Goal: Navigation & Orientation: Find specific page/section

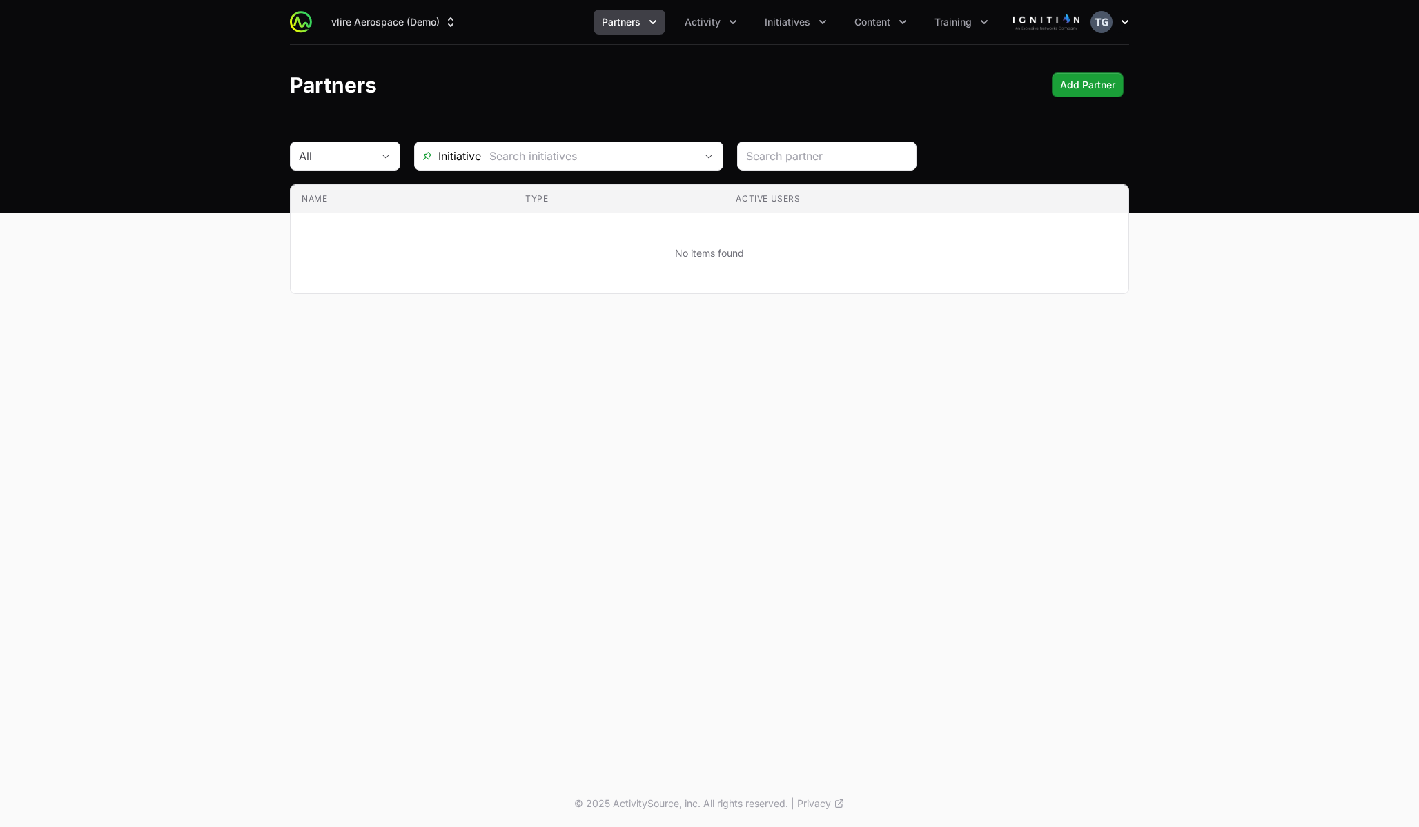
click at [1118, 23] on button "Open user menu" at bounding box center [1110, 22] width 39 height 22
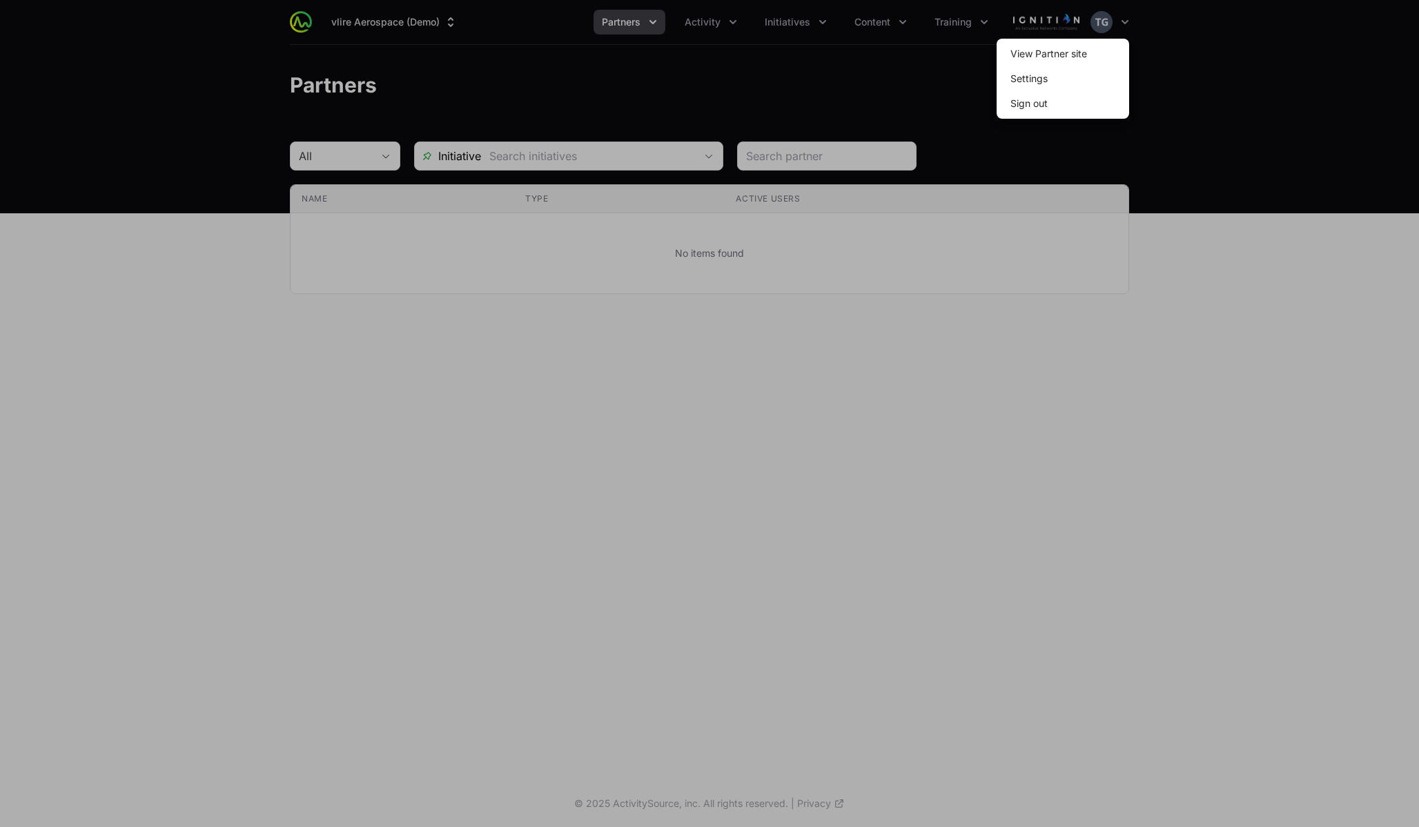
click at [1167, 19] on div at bounding box center [709, 413] width 1419 height 827
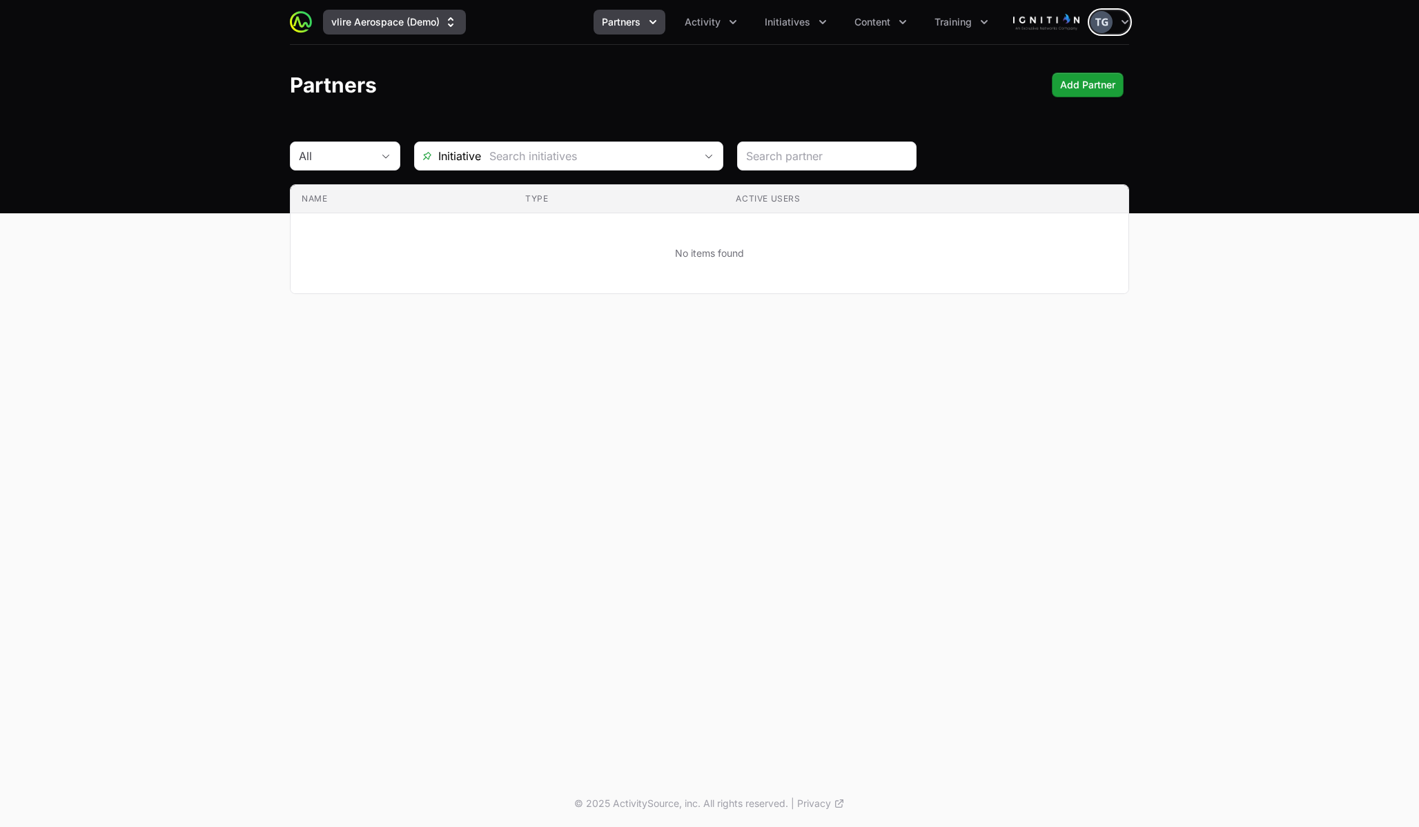
click at [342, 20] on button "vlire Aerospace (Demo)" at bounding box center [394, 22] width 143 height 25
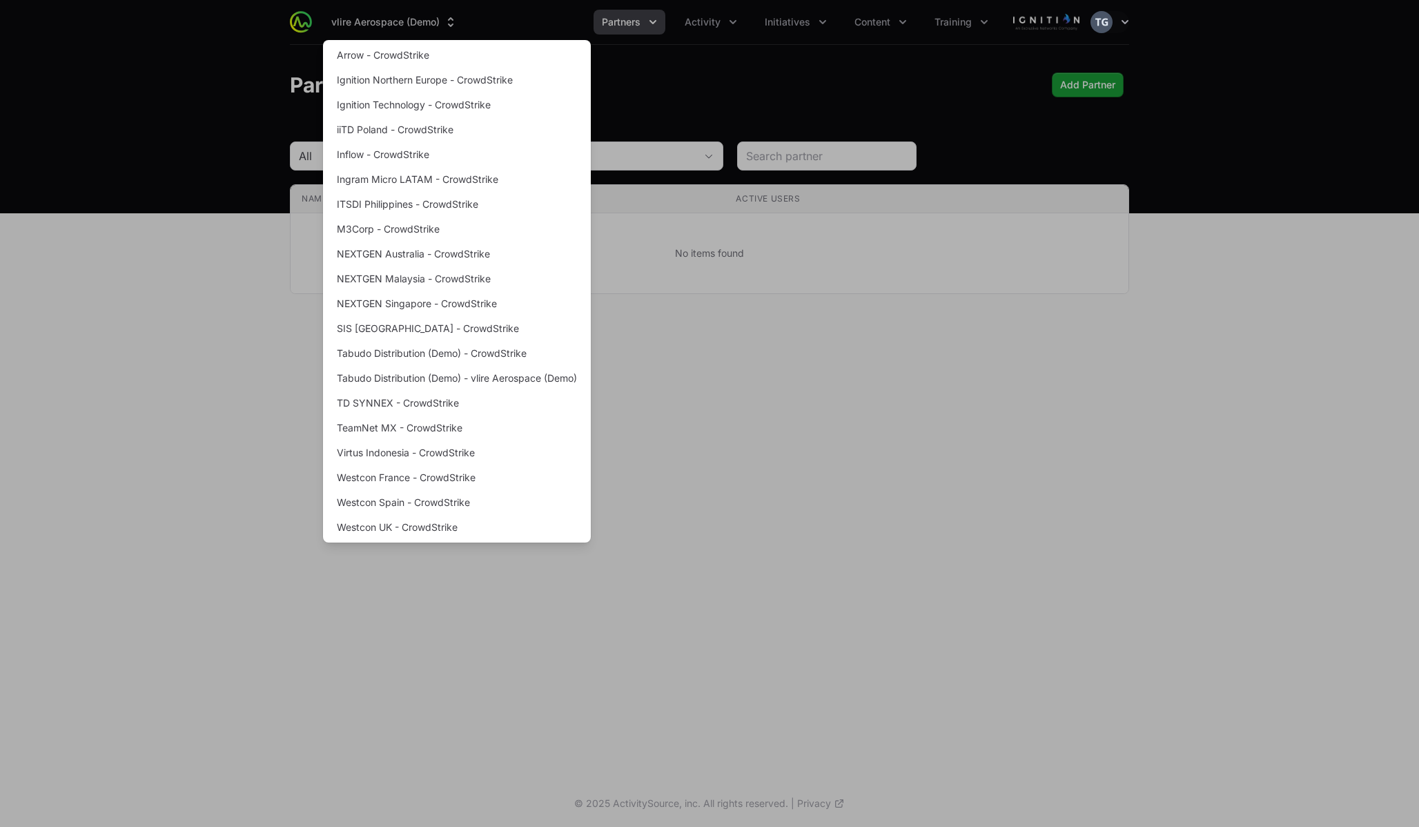
click at [247, 355] on div "Supplier switch menu" at bounding box center [709, 413] width 1419 height 827
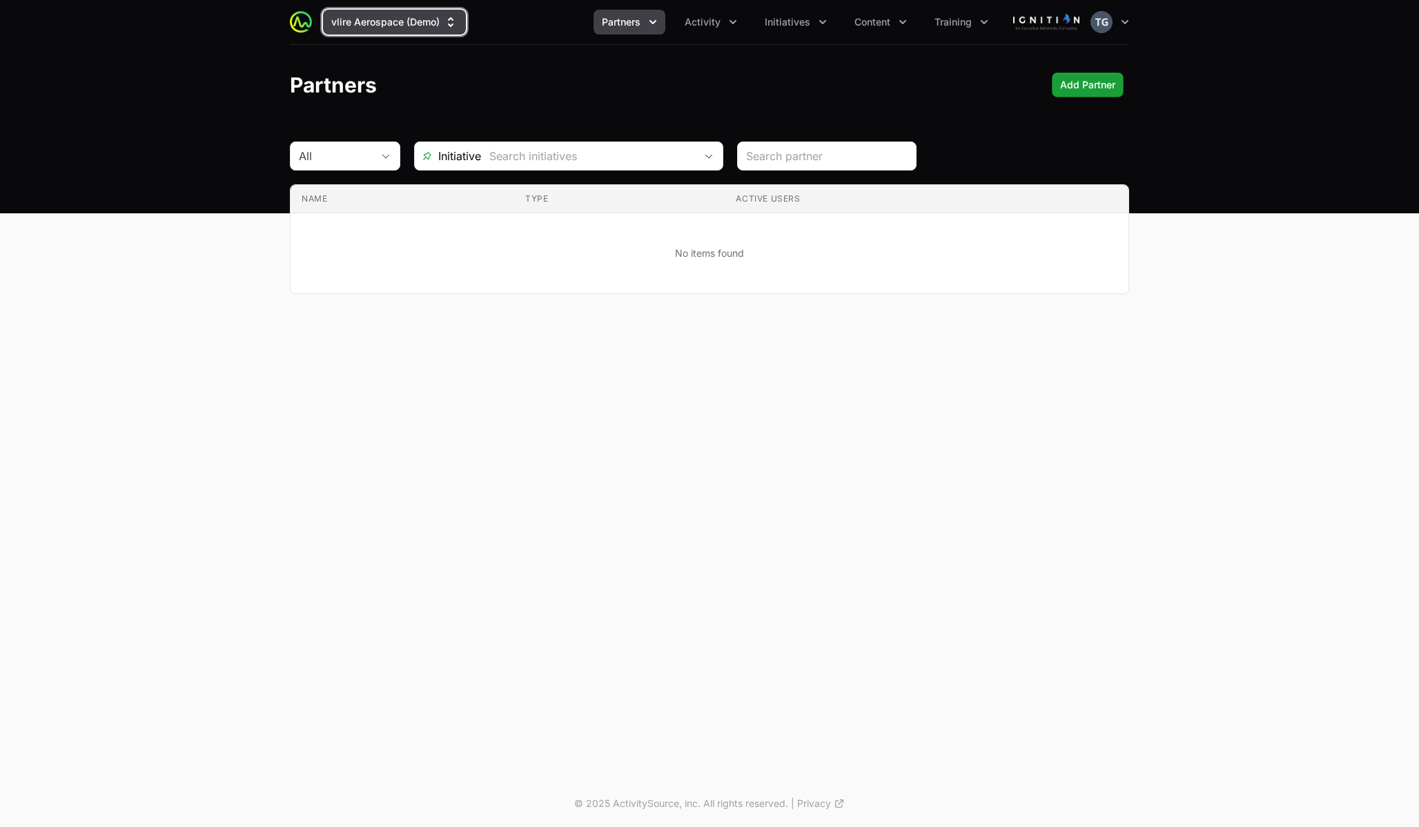
click at [427, 18] on button "vlire Aerospace (Demo)" at bounding box center [394, 22] width 143 height 25
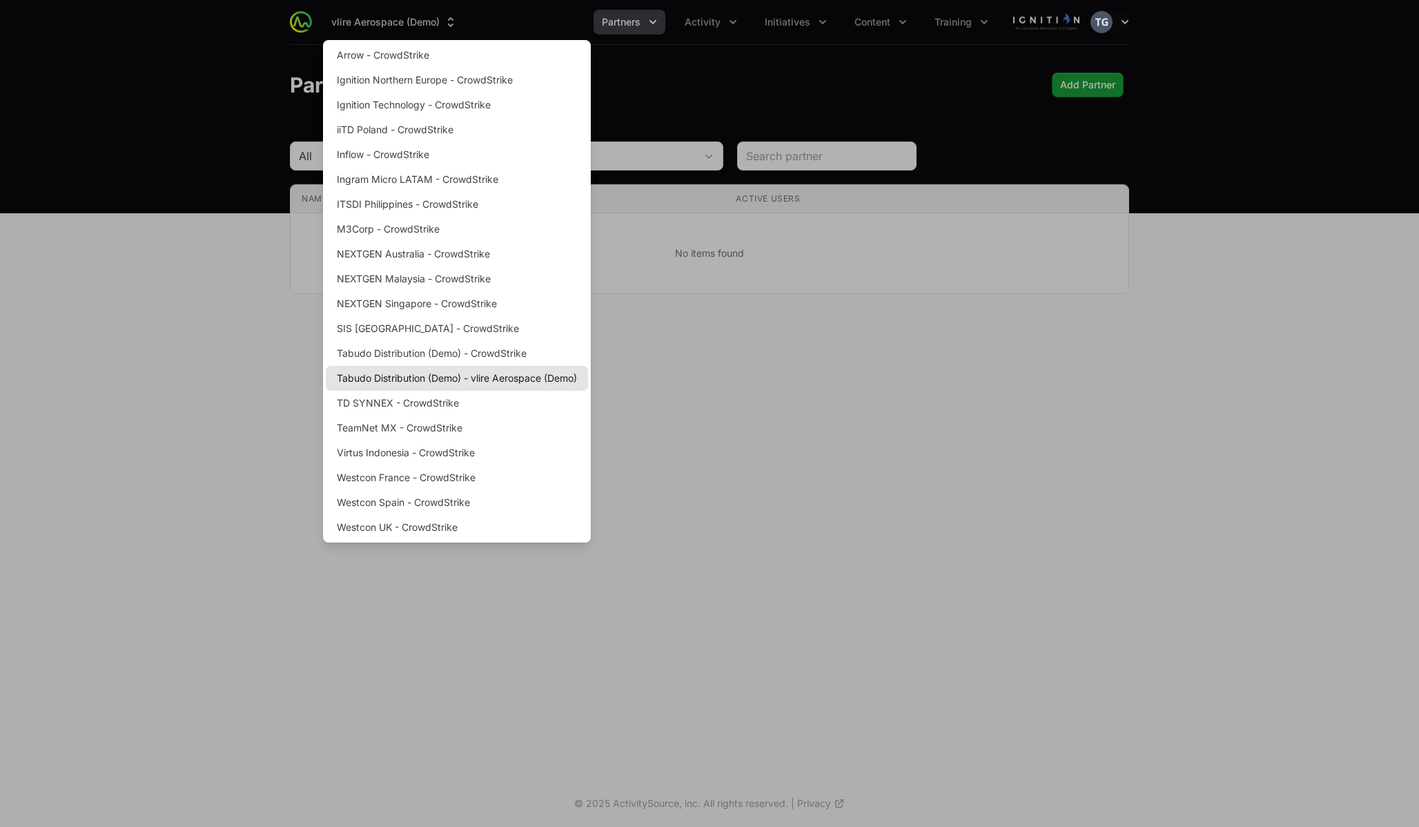
click at [461, 383] on link "Tabudo Distribution (Demo) - vlire Aerospace (Demo)" at bounding box center [457, 378] width 262 height 25
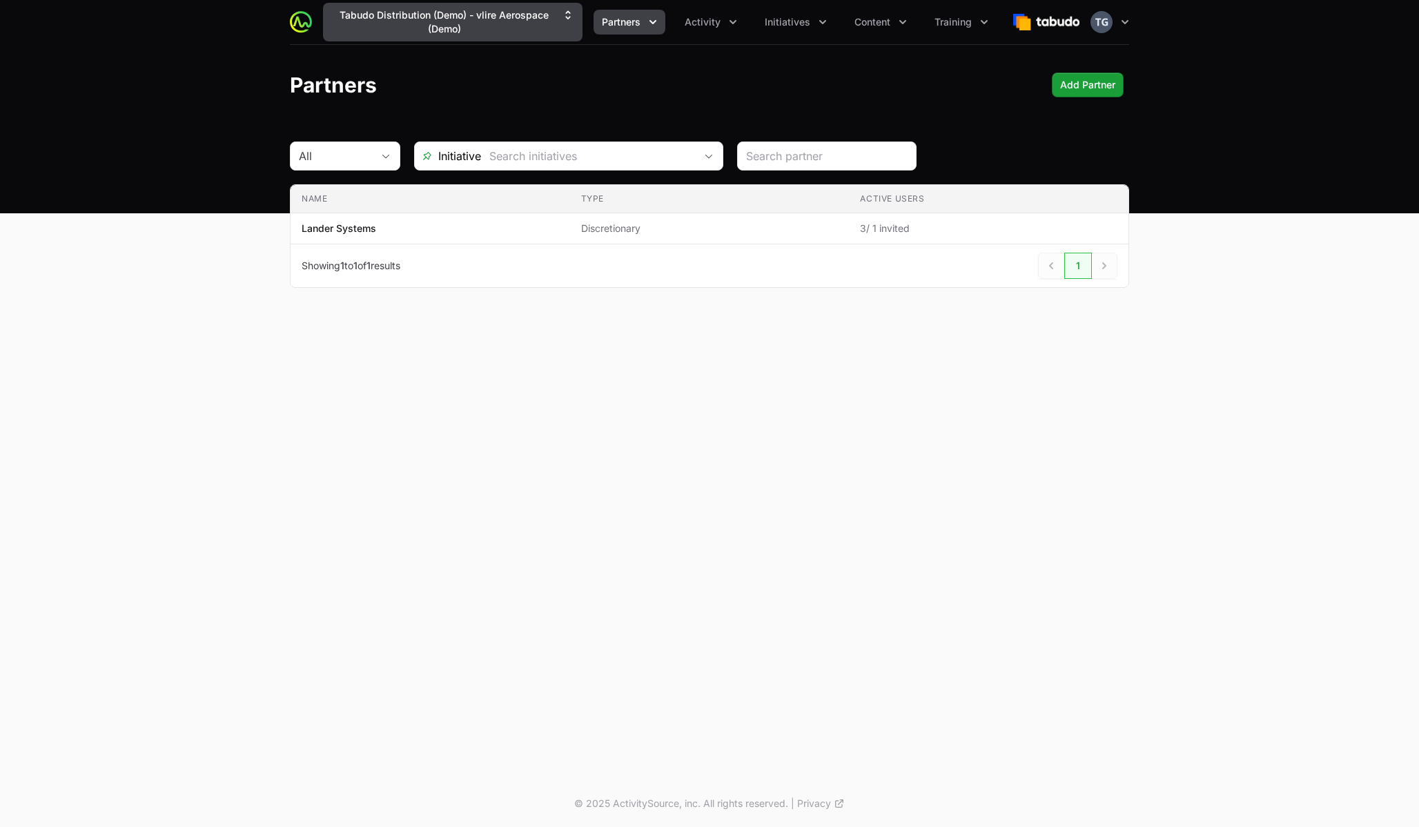
click at [471, 7] on button "Tabudo Distribution (Demo) - vlire Aerospace (Demo)" at bounding box center [453, 22] width 260 height 39
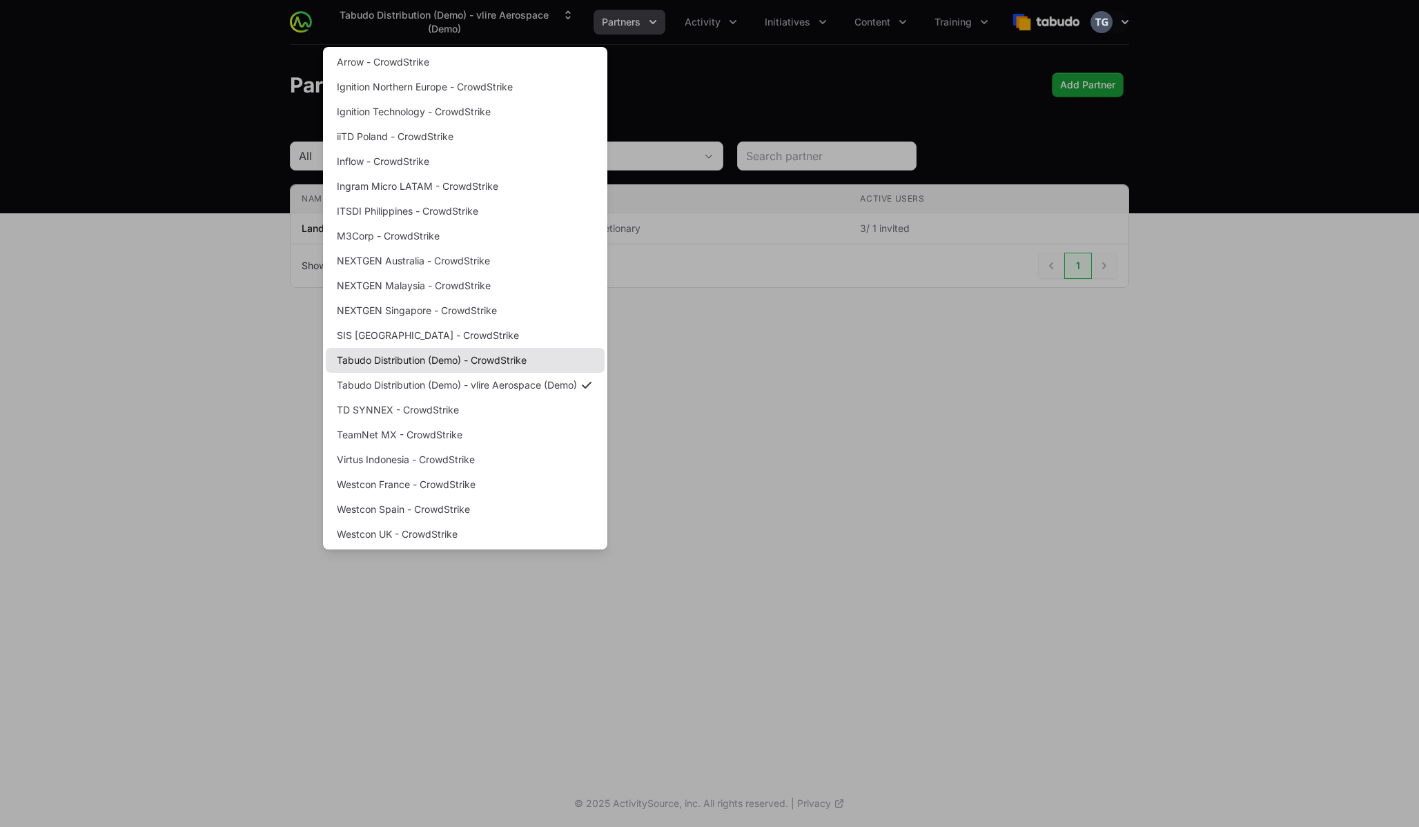
click at [446, 366] on link "Tabudo Distribution (Demo) - CrowdStrike" at bounding box center [465, 360] width 279 height 25
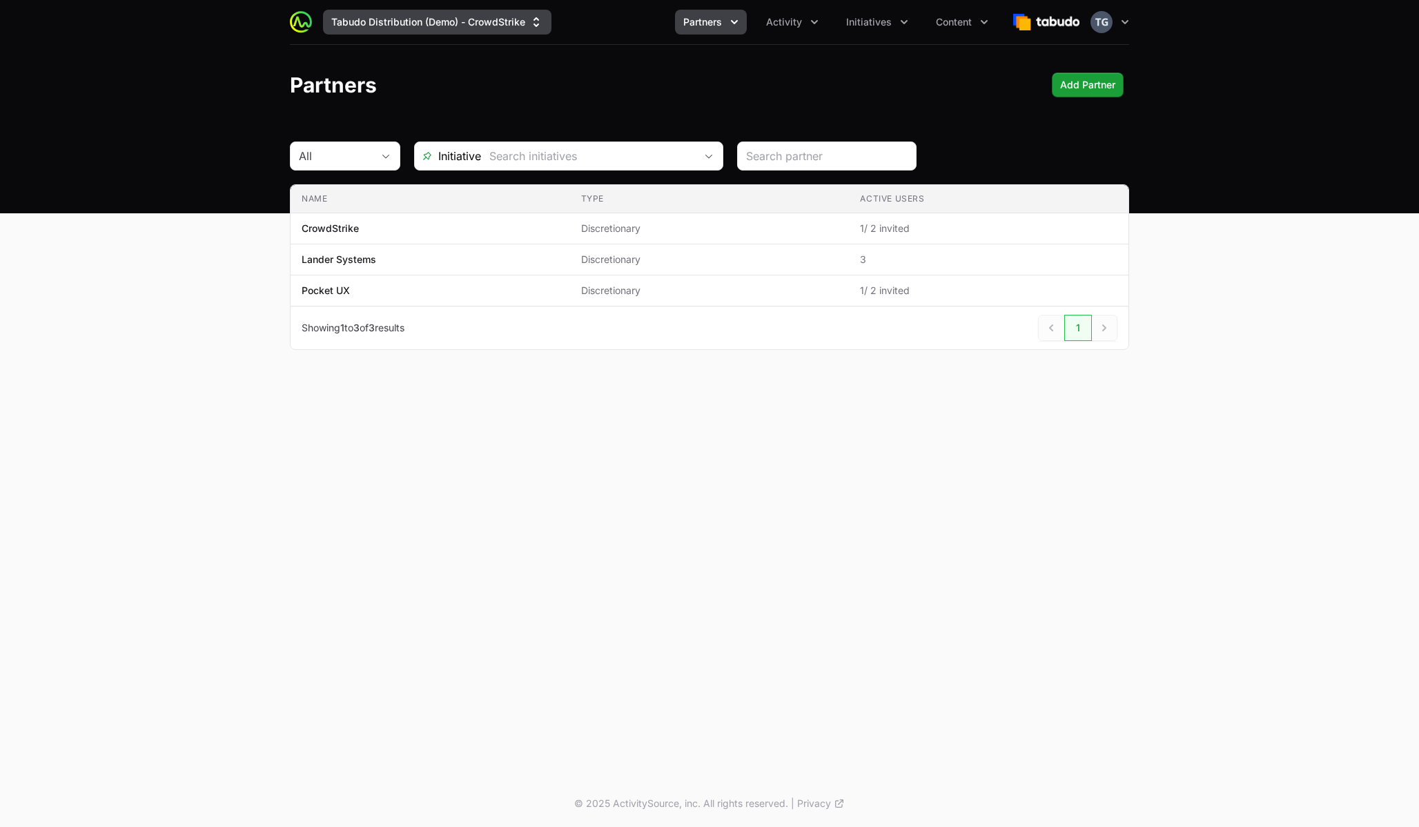
click at [455, 12] on button "Tabudo Distribution (Demo) - CrowdStrike" at bounding box center [437, 22] width 228 height 25
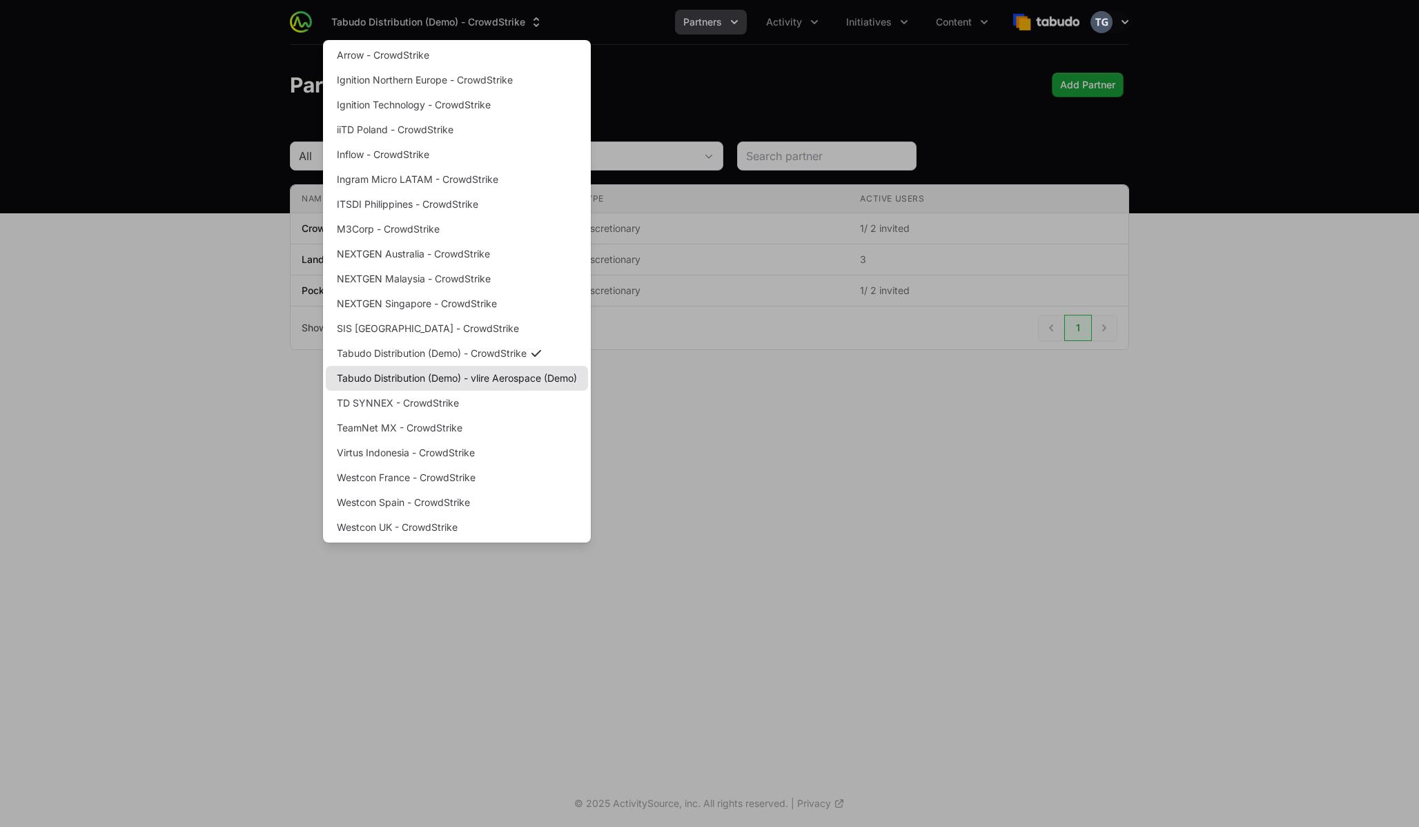
click at [444, 384] on link "Tabudo Distribution (Demo) - vlire Aerospace (Demo)" at bounding box center [457, 378] width 262 height 25
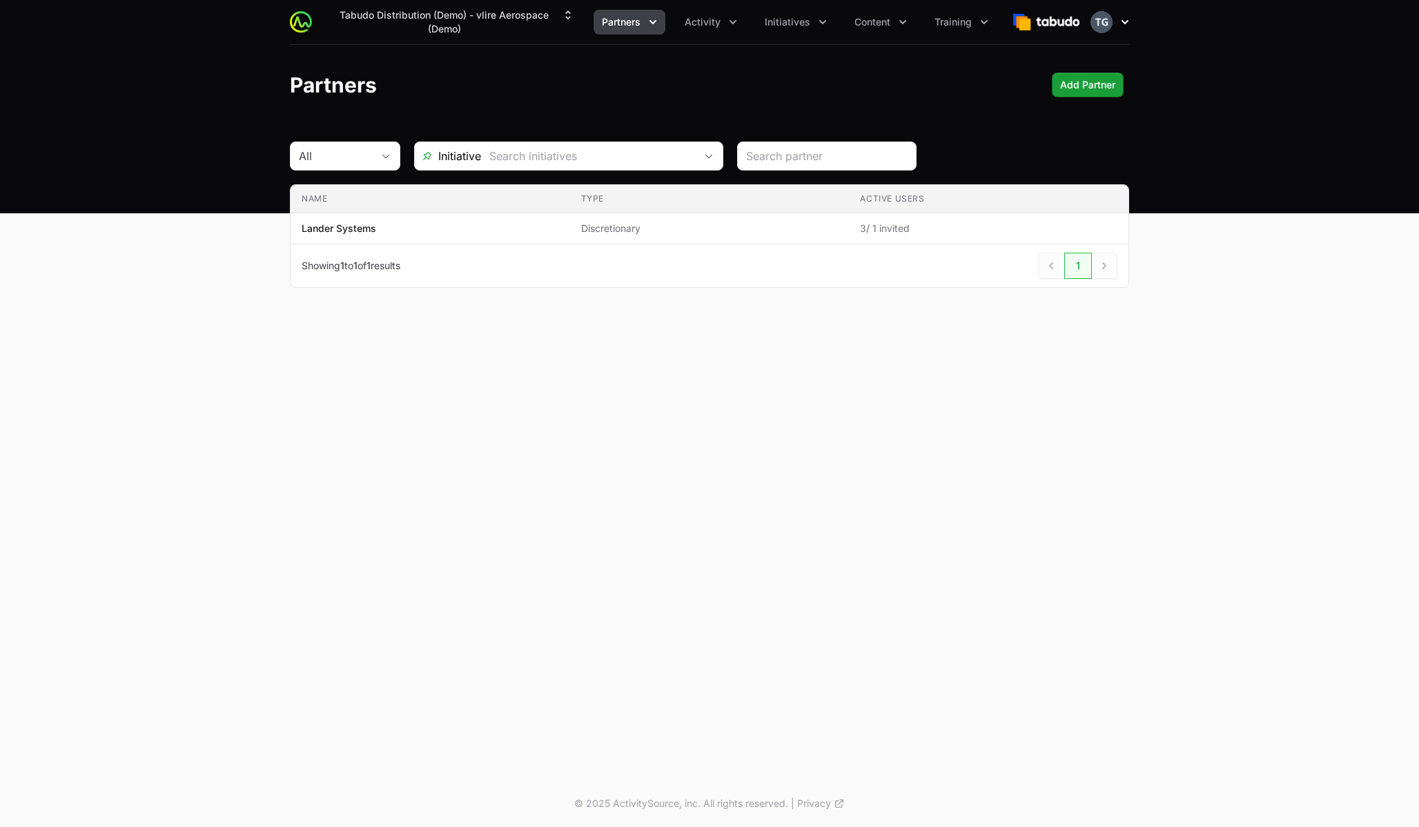
click at [1118, 19] on icon "button" at bounding box center [1125, 22] width 14 height 14
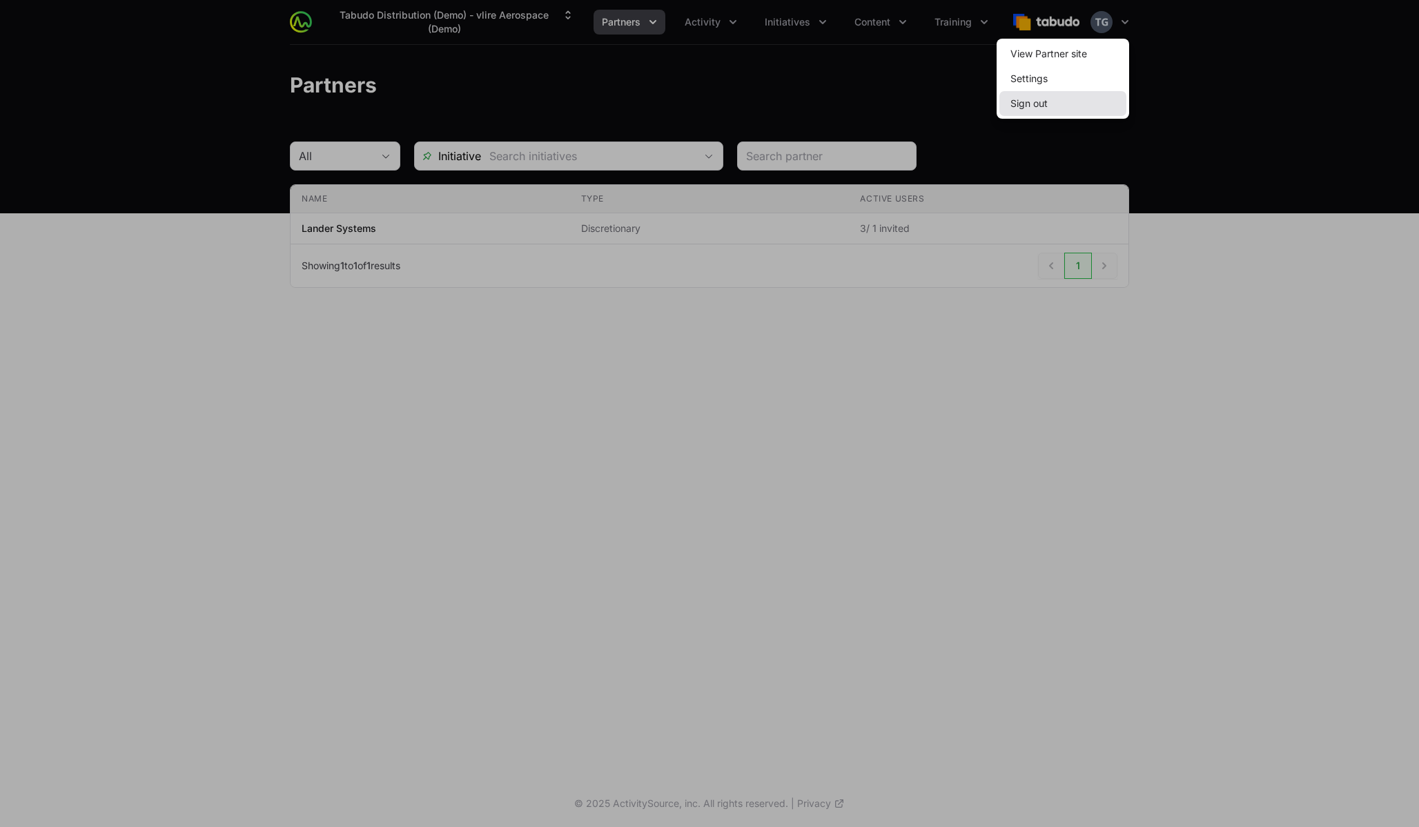
click at [1066, 108] on button "Sign out" at bounding box center [1063, 103] width 127 height 25
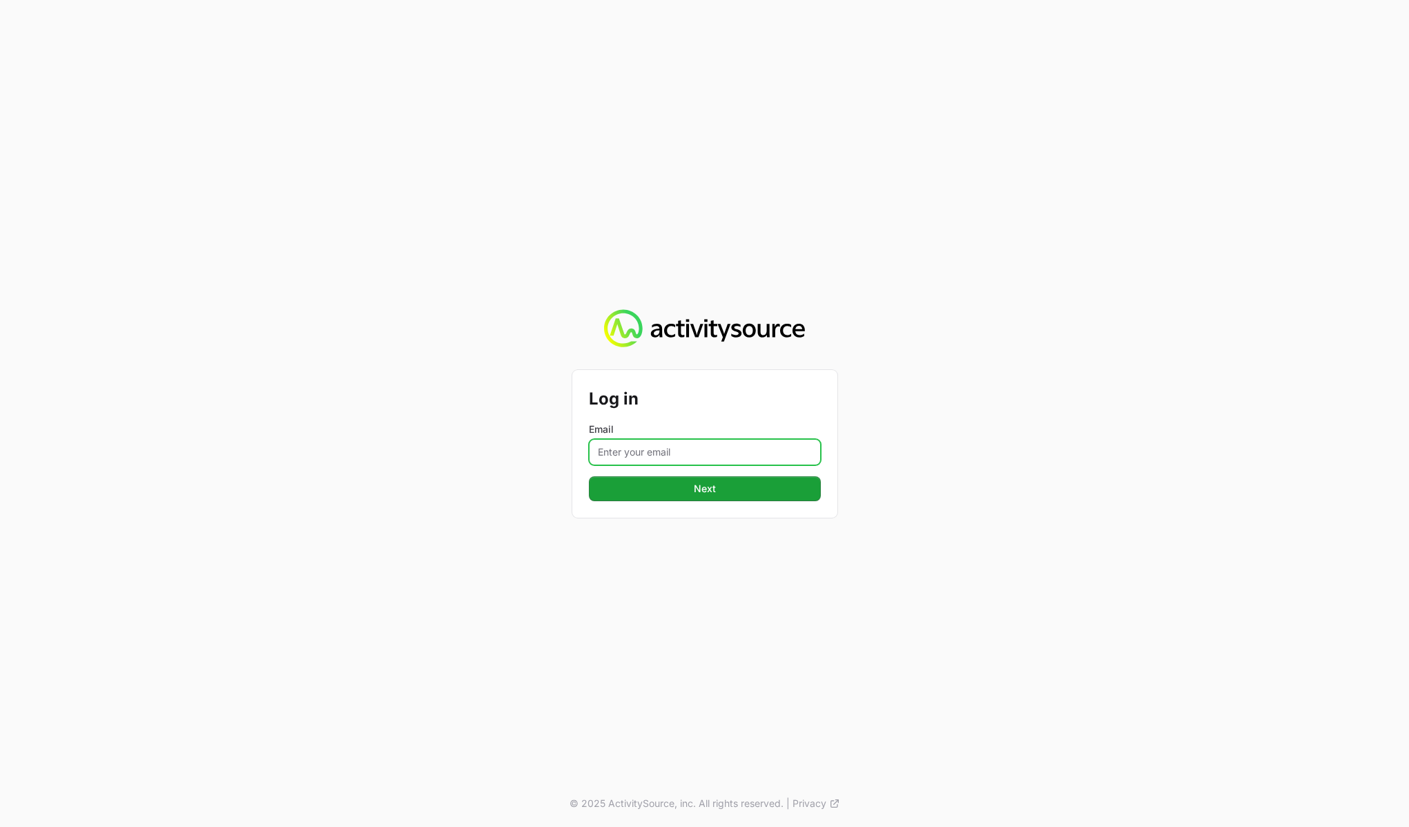
click at [760, 451] on input "Email" at bounding box center [705, 452] width 232 height 26
type input "[PERSON_NAME][EMAIL_ADDRESS][DOMAIN_NAME]"
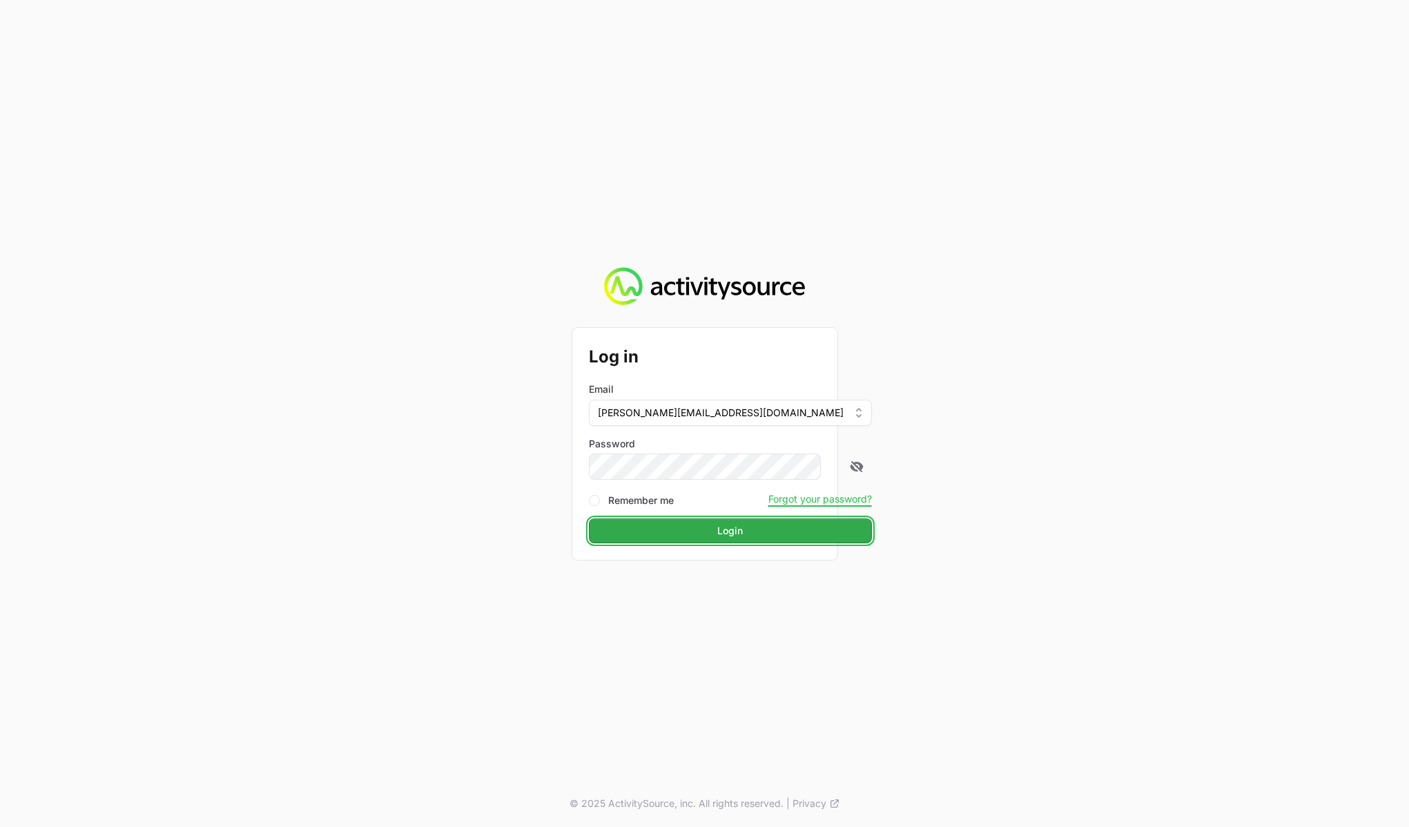
click at [751, 529] on span "Login" at bounding box center [730, 531] width 266 height 17
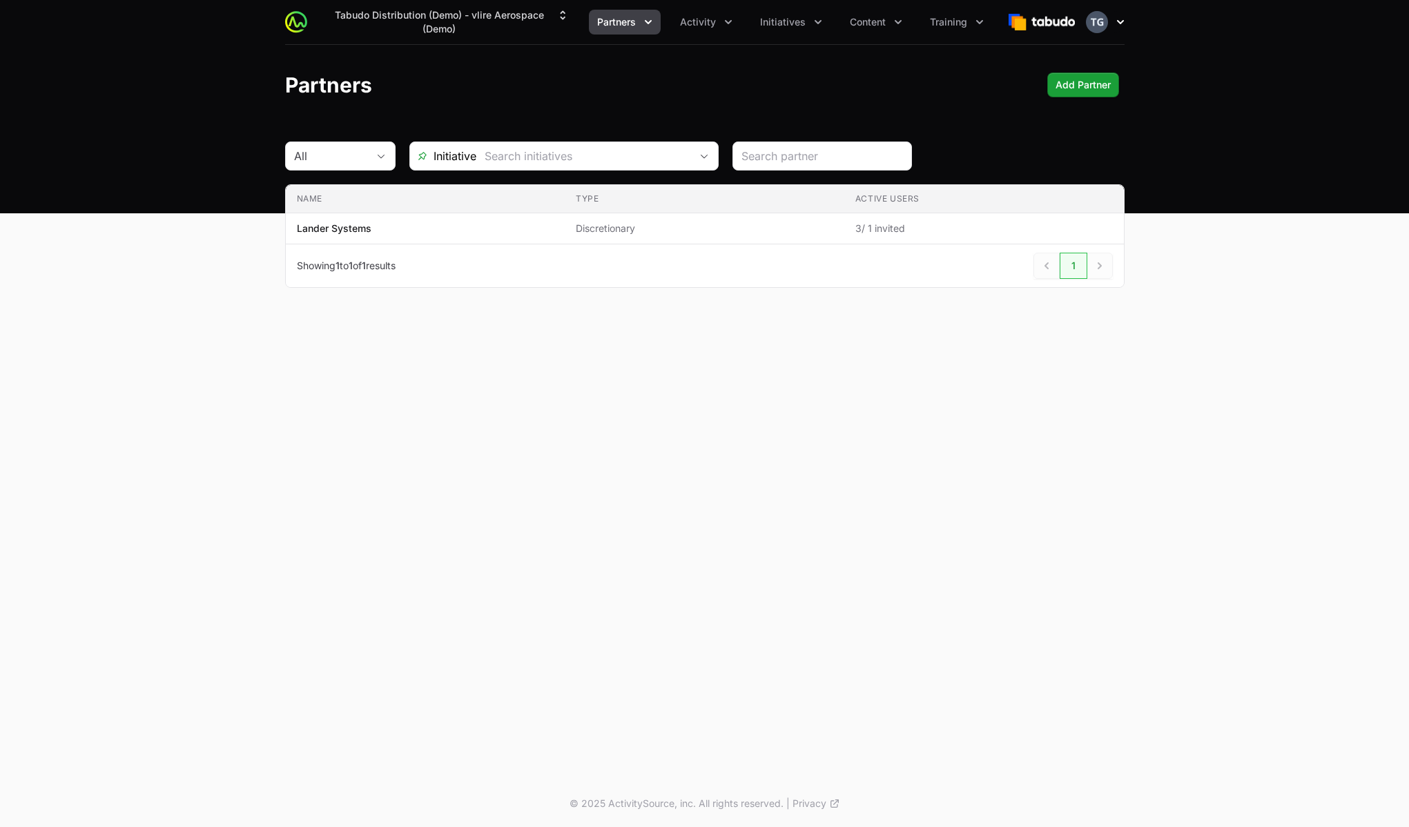
click at [1113, 21] on icon "button" at bounding box center [1120, 22] width 14 height 14
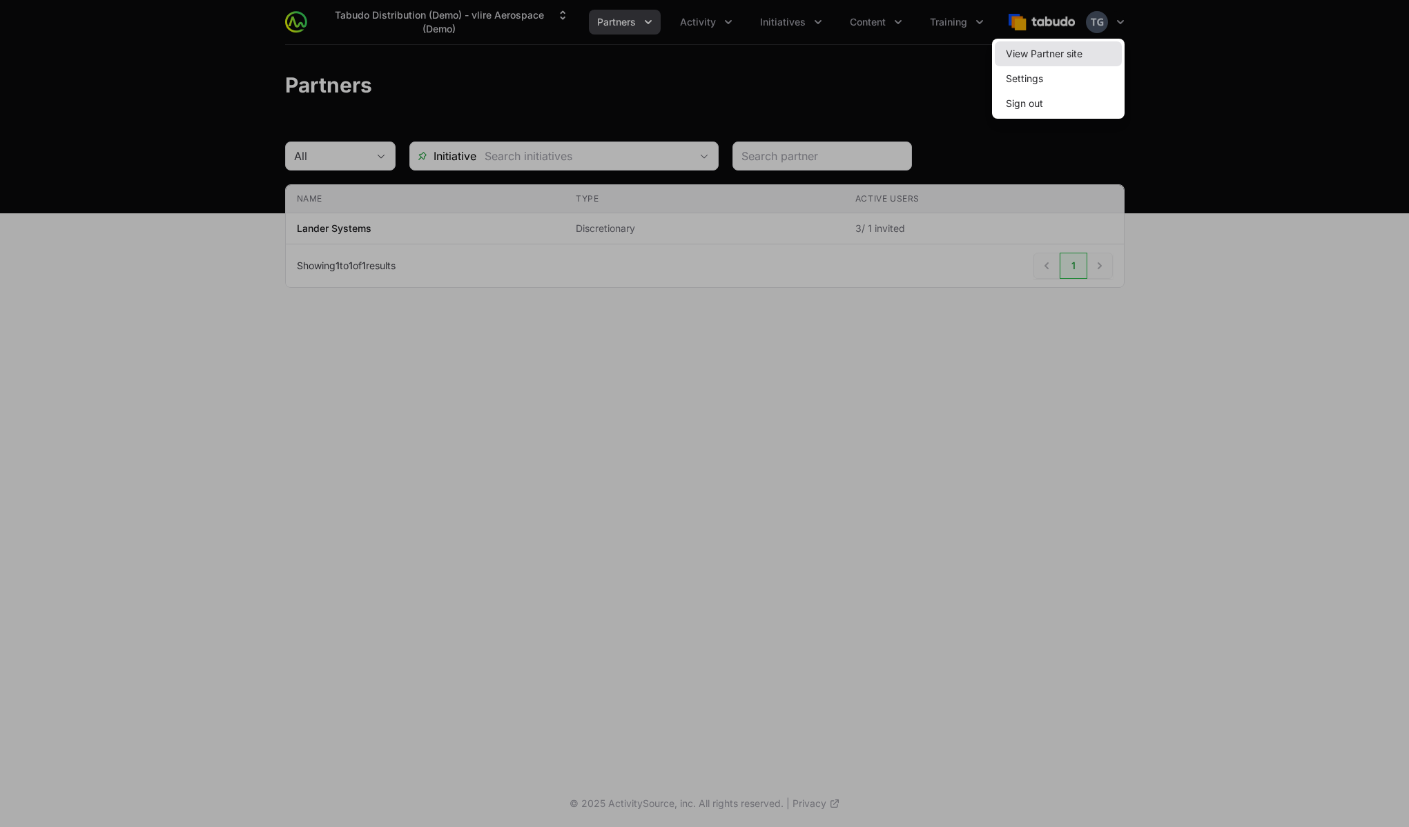
click at [1105, 47] on link "View Partner site" at bounding box center [1058, 53] width 127 height 25
